Goal: Information Seeking & Learning: Learn about a topic

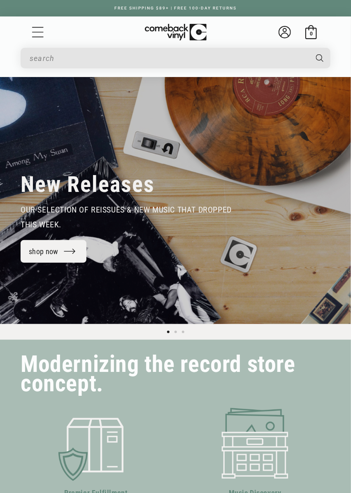
click at [66, 250] on link "shop now" at bounding box center [54, 251] width 66 height 23
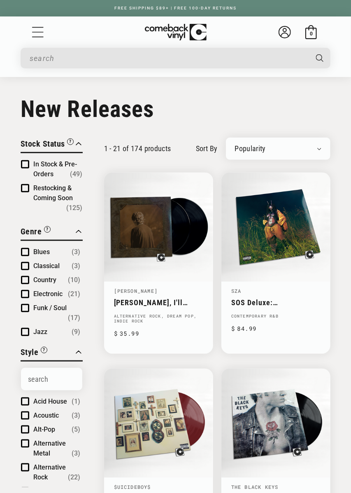
click at [245, 151] on select "Newly Added Popularity Artist (A-Z) Price (High To Low) Price (Low To High) Per…" at bounding box center [278, 149] width 87 height 8
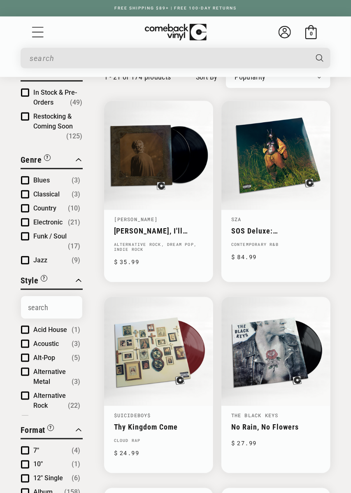
scroll to position [72, 0]
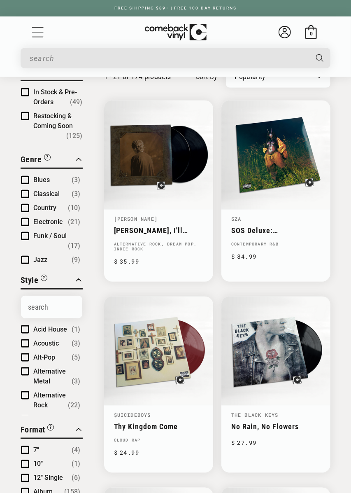
click at [28, 261] on span "Product filter" at bounding box center [25, 260] width 8 height 8
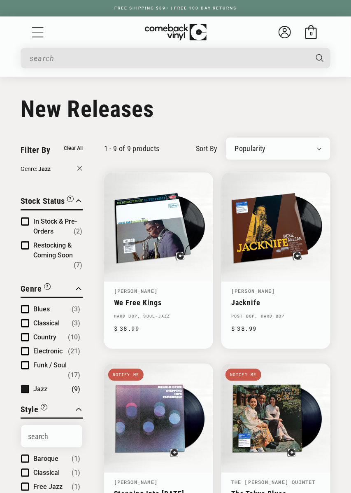
click at [80, 168] on button "Genre: Jazz" at bounding box center [52, 169] width 62 height 11
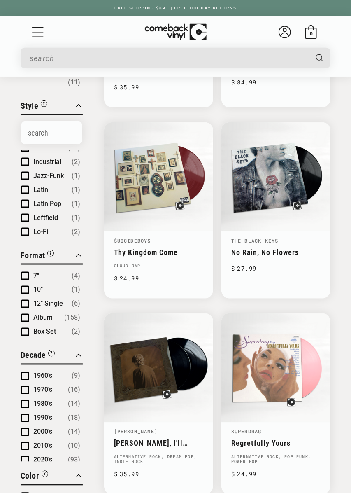
scroll to position [901, 0]
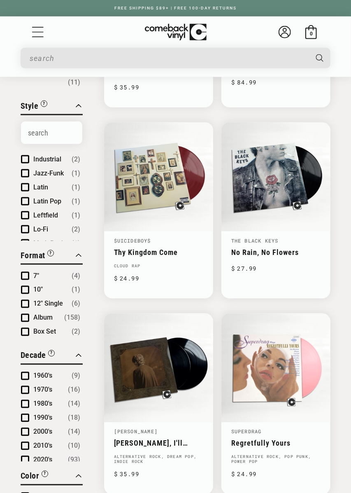
click at [29, 171] on span "Product filter" at bounding box center [25, 173] width 8 height 8
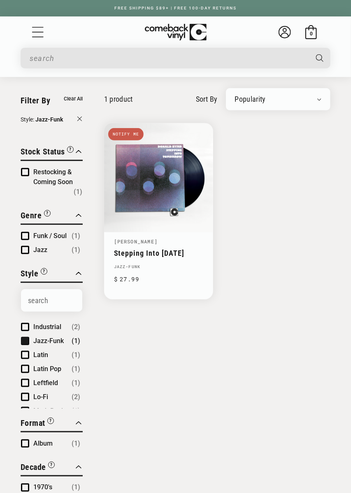
scroll to position [47, 0]
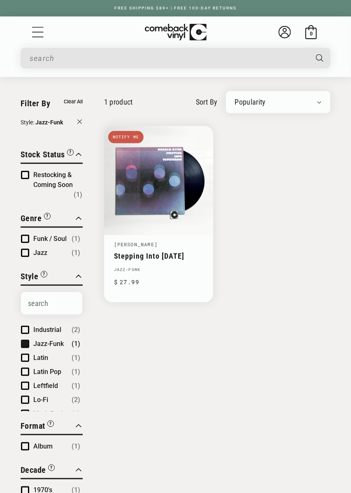
click at [138, 252] on link "Stepping Into [DATE]" at bounding box center [158, 256] width 89 height 9
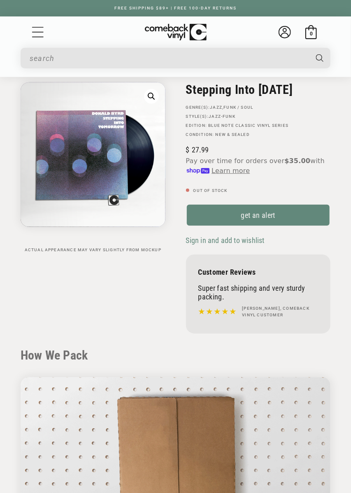
scroll to position [56, 0]
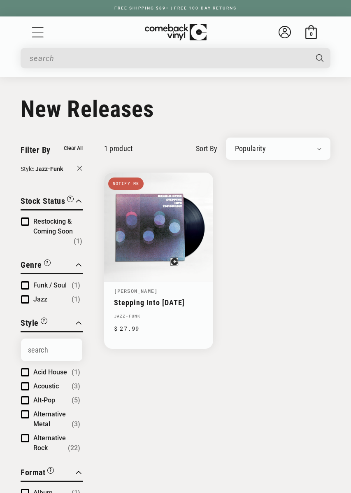
scroll to position [47, 0]
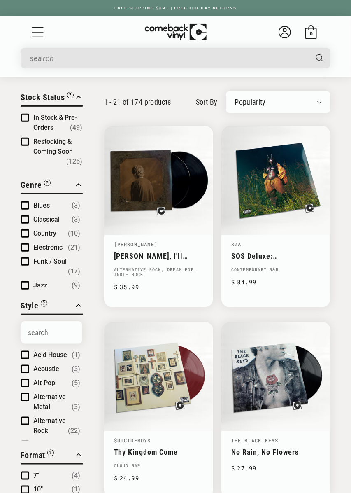
click at [44, 35] on icon "Menu" at bounding box center [38, 32] width 12 height 12
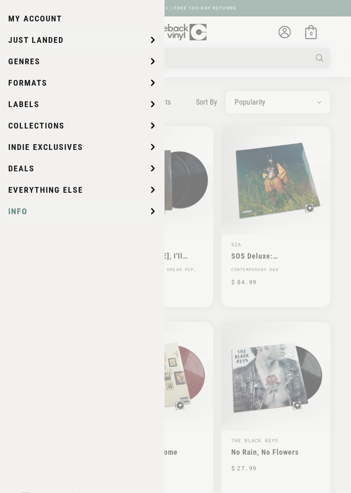
click at [15, 210] on span "Info" at bounding box center [17, 211] width 19 height 12
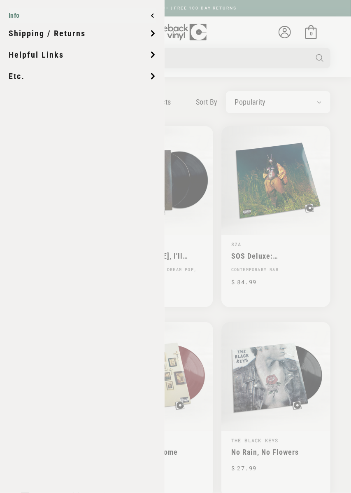
click at [152, 16] on icon at bounding box center [153, 15] width 2 height 3
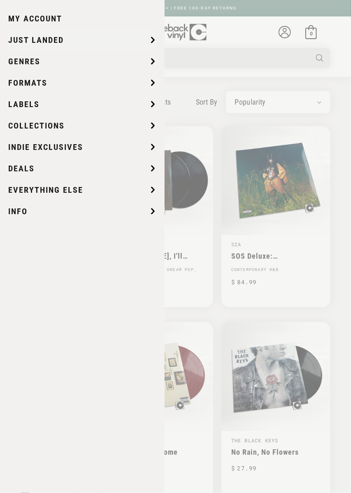
click at [45, 39] on summary "Menu" at bounding box center [38, 32] width 14 height 14
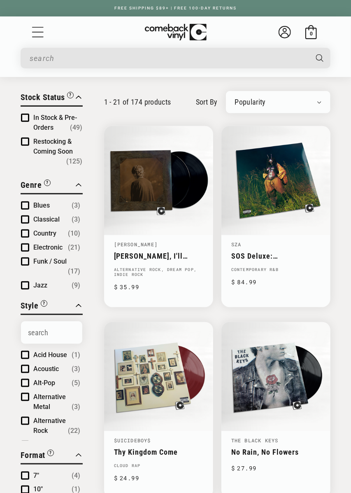
click at [39, 35] on icon "Menu" at bounding box center [38, 32] width 12 height 12
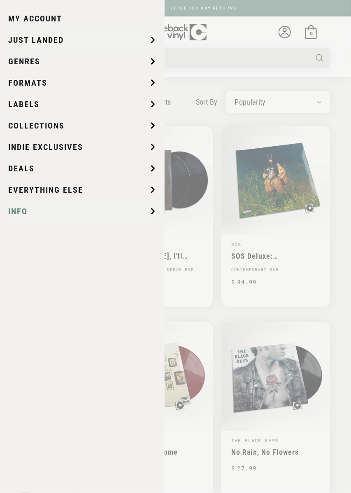
click at [20, 213] on span "Info" at bounding box center [17, 211] width 19 height 12
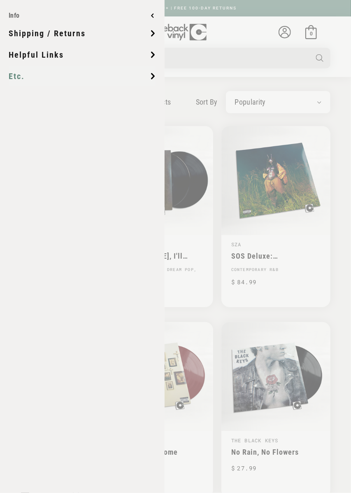
click at [14, 81] on span "Etc." at bounding box center [17, 76] width 16 height 12
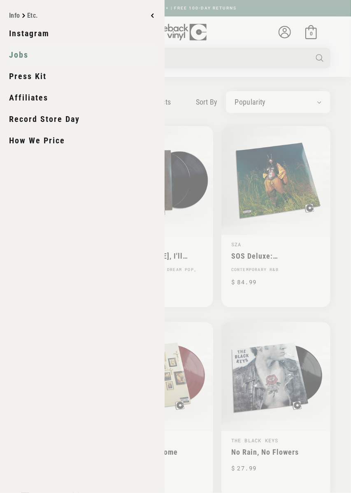
click at [16, 59] on link "Jobs" at bounding box center [82, 54] width 147 height 21
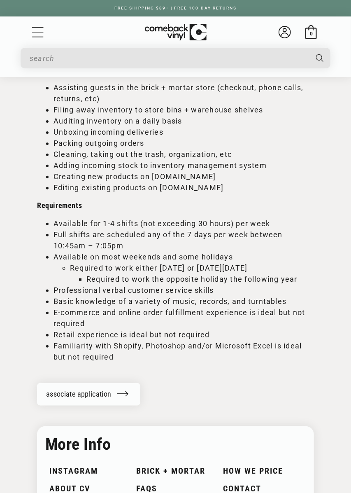
scroll to position [1034, 0]
